Goal: Navigation & Orientation: Find specific page/section

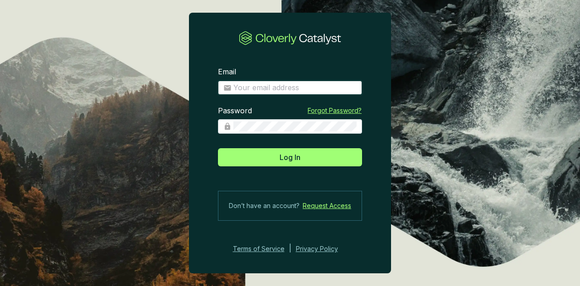
click at [321, 91] on input "Email" at bounding box center [294, 88] width 123 height 10
type input "felipe.viana@carbonext.com.br"
click at [279, 121] on span at bounding box center [290, 126] width 144 height 15
click at [218, 148] on button "Log In" at bounding box center [290, 157] width 144 height 18
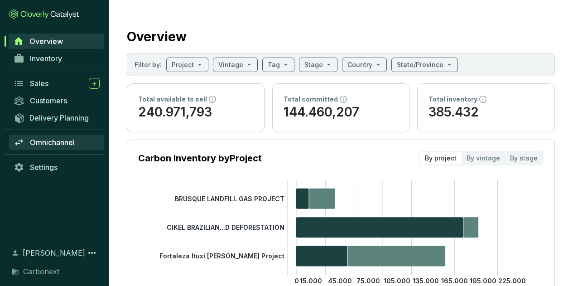
click at [60, 145] on span "Omnichannel" at bounding box center [52, 142] width 45 height 9
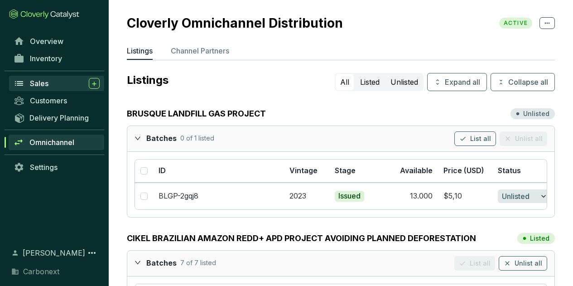
click at [48, 84] on span "Sales" at bounding box center [39, 83] width 19 height 9
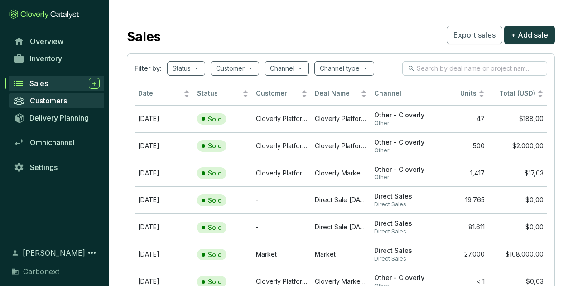
click at [57, 98] on span "Customers" at bounding box center [48, 100] width 37 height 9
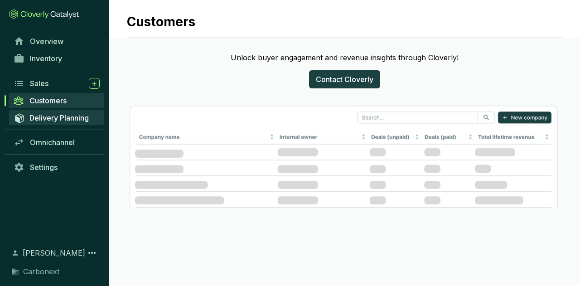
click at [56, 116] on span "Delivery Planning" at bounding box center [58, 117] width 59 height 9
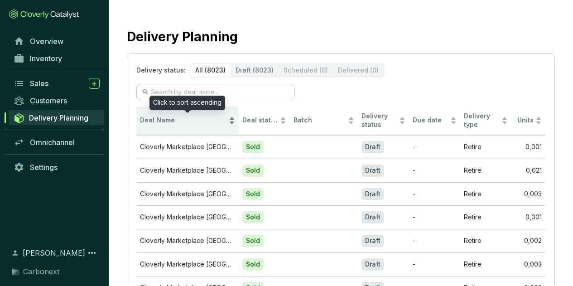
click at [187, 115] on div "Deal Name" at bounding box center [187, 120] width 95 height 11
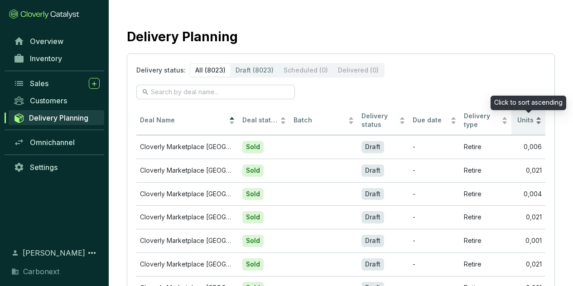
click at [515, 116] on span "Units" at bounding box center [524, 120] width 19 height 9
click at [521, 116] on span "Units" at bounding box center [524, 120] width 19 height 9
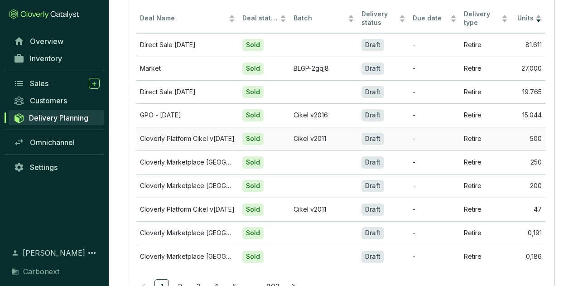
scroll to position [121, 0]
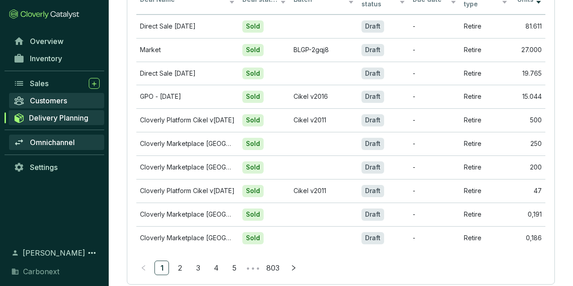
click at [54, 145] on span "Omnichannel" at bounding box center [52, 142] width 45 height 9
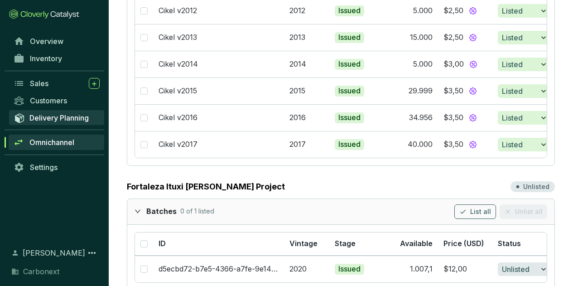
scroll to position [313, 0]
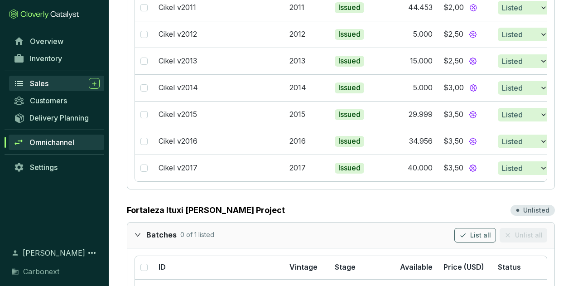
click at [45, 84] on span "Sales" at bounding box center [39, 83] width 19 height 9
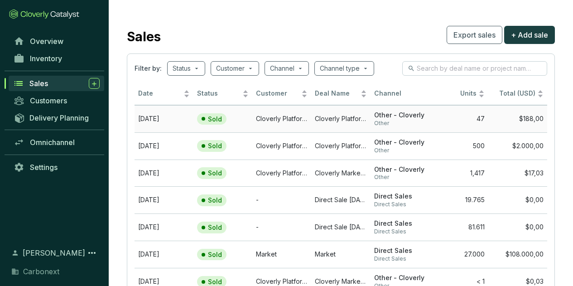
click at [267, 121] on td "Cloverly Platform Buyer" at bounding box center [281, 118] width 59 height 27
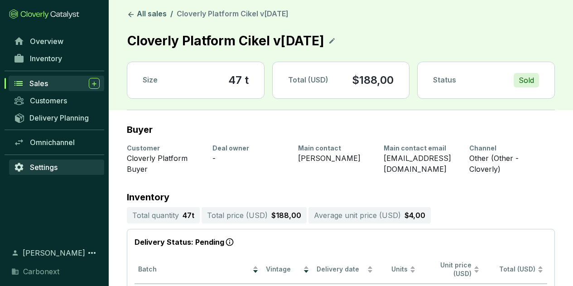
click at [58, 170] on span "Settings" at bounding box center [44, 167] width 28 height 9
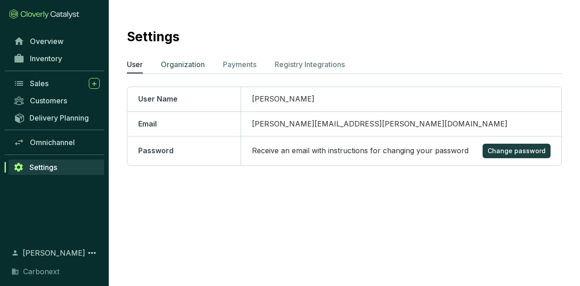
click at [192, 63] on p "Organization" at bounding box center [183, 64] width 44 height 11
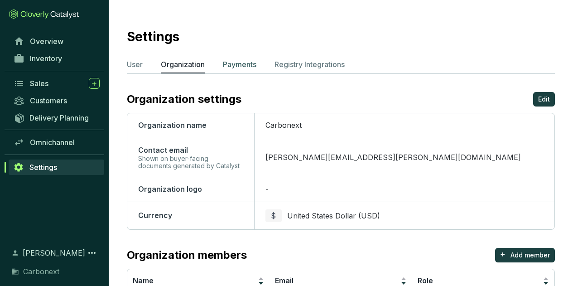
click at [237, 63] on p "Payments" at bounding box center [240, 64] width 34 height 11
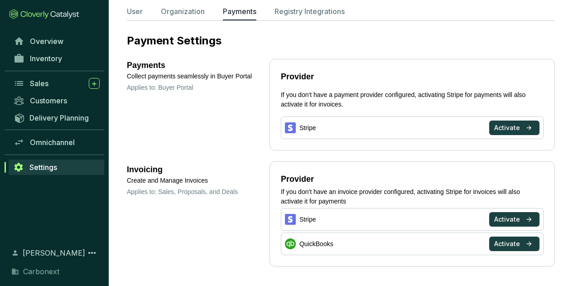
scroll to position [57, 0]
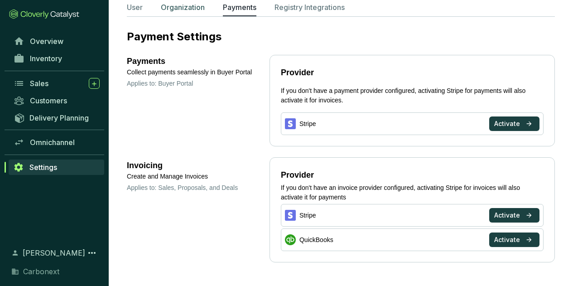
click at [184, 9] on p "Organization" at bounding box center [183, 7] width 44 height 11
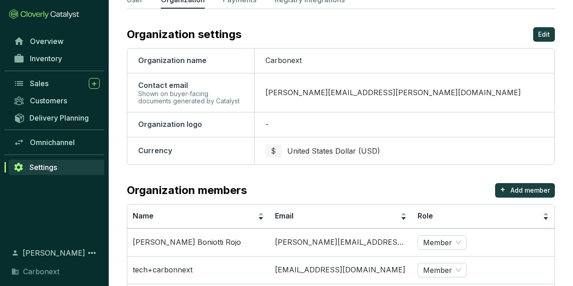
scroll to position [15, 0]
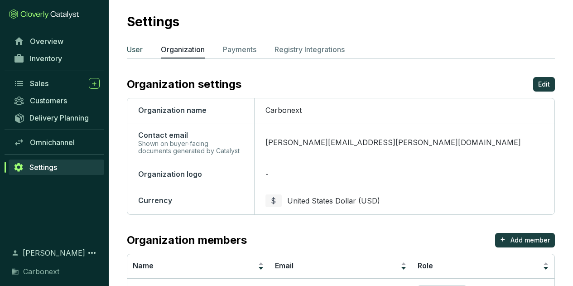
click at [140, 47] on p "User" at bounding box center [135, 49] width 16 height 11
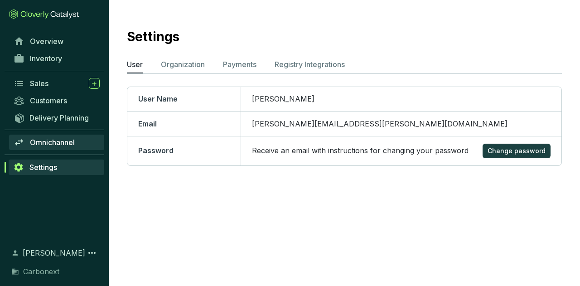
click at [61, 139] on span "Omnichannel" at bounding box center [52, 142] width 45 height 9
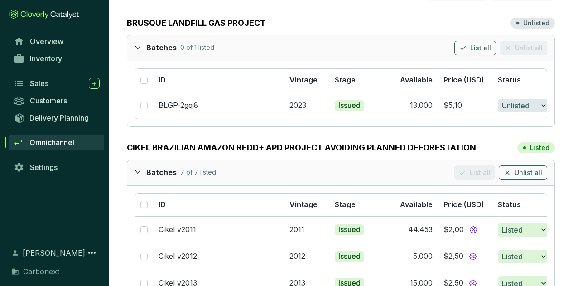
scroll to position [136, 0]
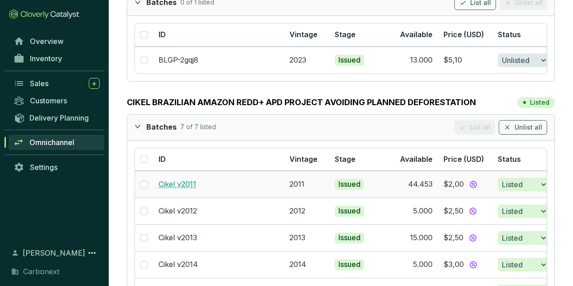
click at [187, 183] on link "Cikel v2011" at bounding box center [178, 183] width 38 height 9
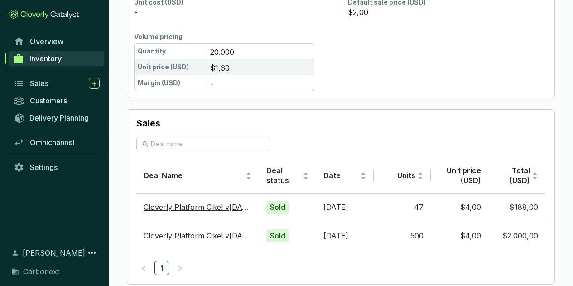
scroll to position [615, 0]
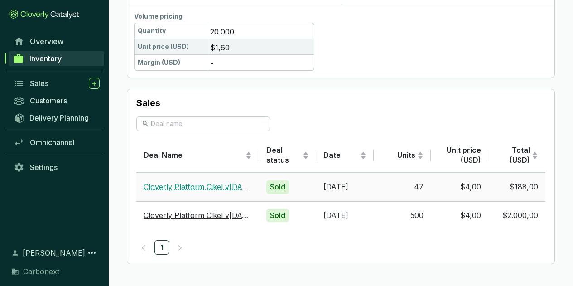
click at [196, 185] on link "Cloverly Platform Cikel v[DATE]" at bounding box center [199, 186] width 111 height 9
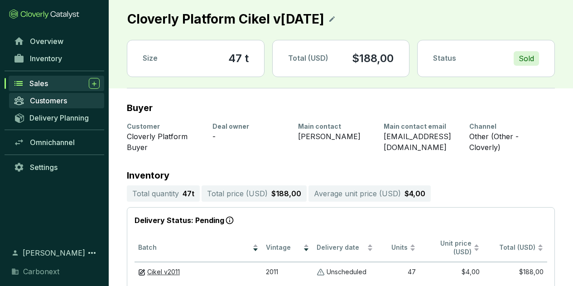
click at [53, 97] on span "Customers" at bounding box center [48, 100] width 37 height 9
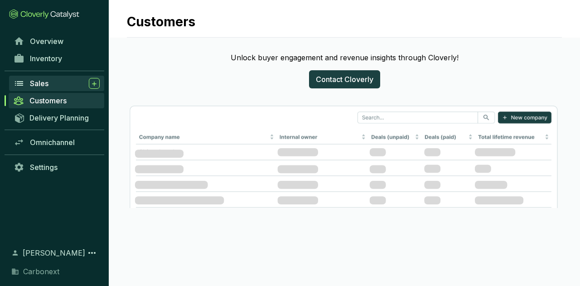
click at [45, 88] on div "Sales" at bounding box center [65, 83] width 70 height 11
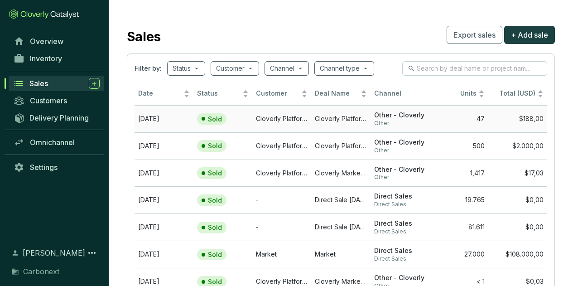
click at [417, 118] on span "Other - Cloverly" at bounding box center [400, 115] width 52 height 9
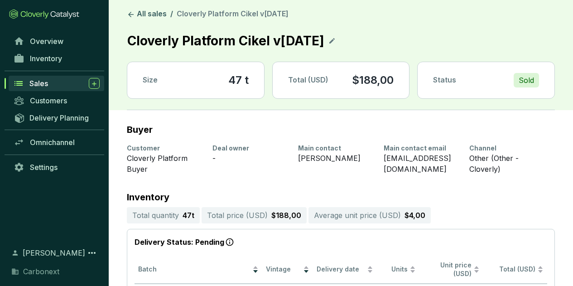
scroll to position [136, 0]
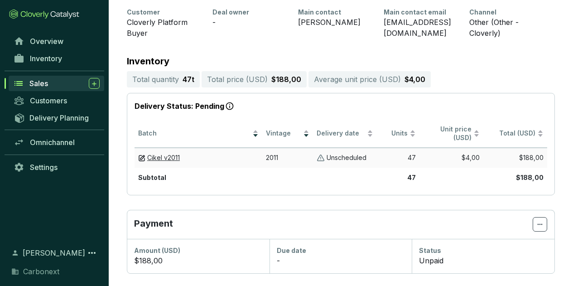
click at [324, 158] on img at bounding box center [321, 158] width 8 height 9
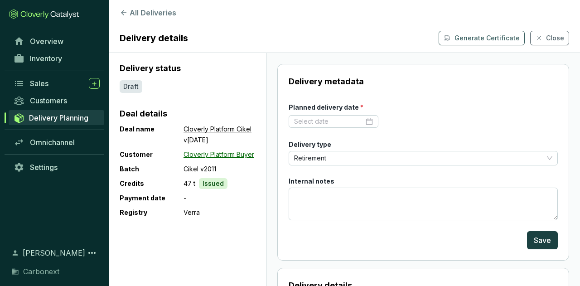
click at [227, 154] on link "Cloverly Platform Buyer" at bounding box center [219, 154] width 71 height 11
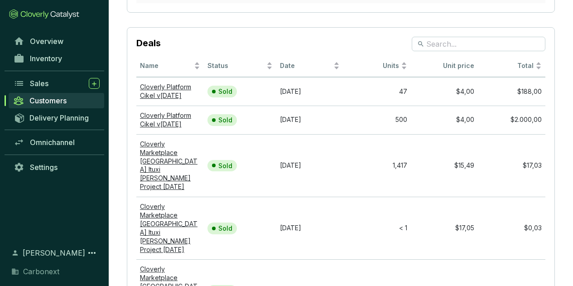
scroll to position [317, 0]
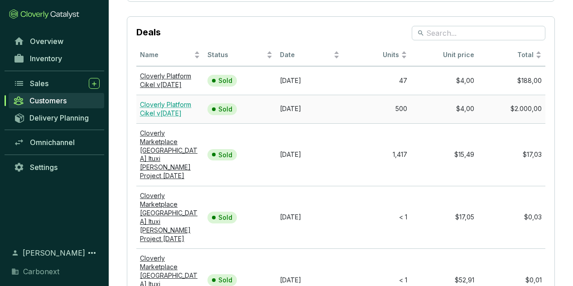
click at [174, 114] on link "Cloverly Platform Cikel v[DATE]" at bounding box center [165, 109] width 51 height 16
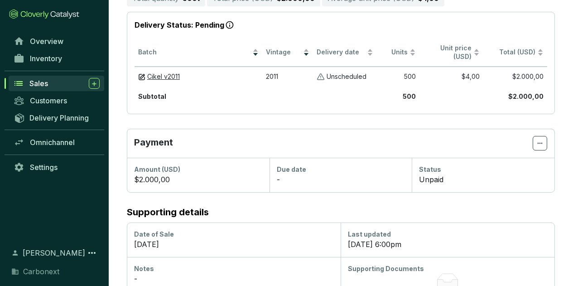
scroll to position [228, 0]
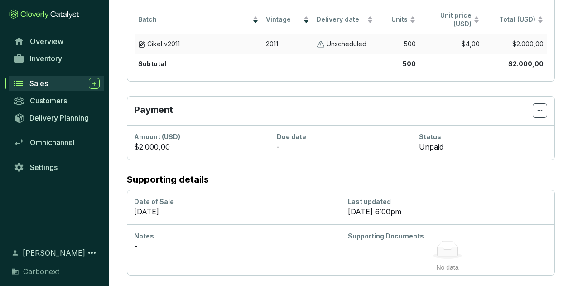
click at [373, 42] on section "Unscheduled" at bounding box center [345, 44] width 57 height 9
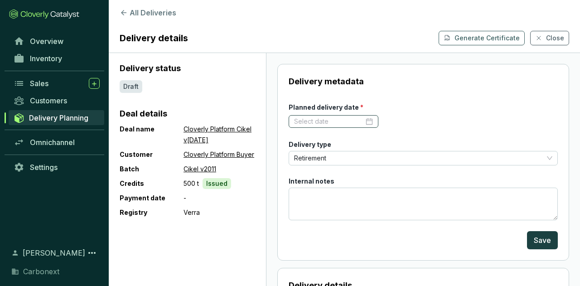
click at [362, 123] on div at bounding box center [333, 121] width 79 height 9
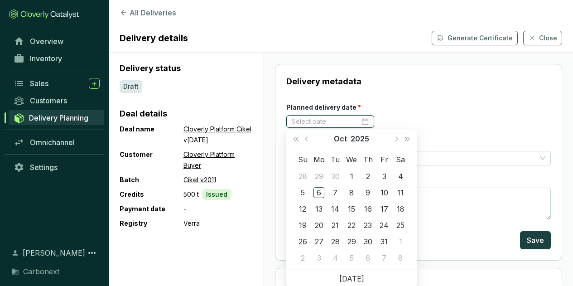
click at [365, 123] on div at bounding box center [331, 121] width 78 height 9
